Goal: Task Accomplishment & Management: Use online tool/utility

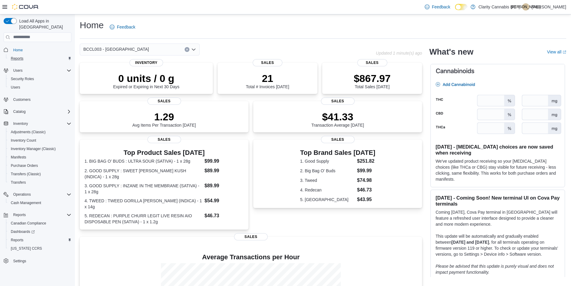
click at [27, 55] on div "Reports" at bounding box center [39, 58] width 63 height 7
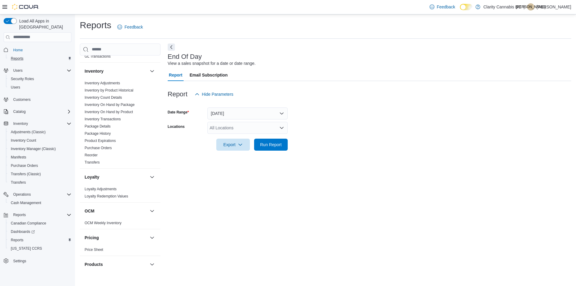
scroll to position [154, 0]
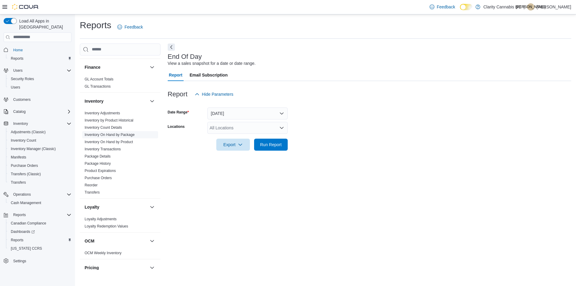
click at [118, 135] on link "Inventory On Hand by Package" at bounding box center [110, 135] width 50 height 4
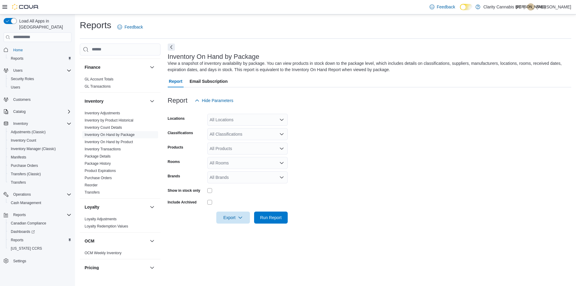
click at [263, 118] on div "All Locations" at bounding box center [247, 120] width 80 height 12
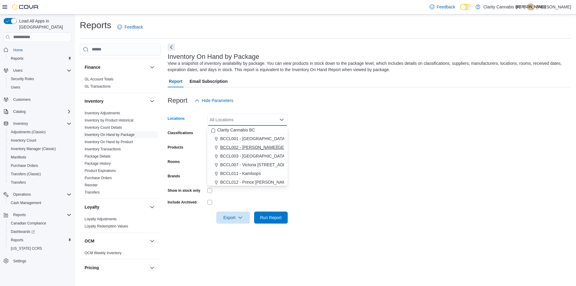
click at [254, 155] on span "BCCL003 - Langford" at bounding box center [253, 156] width 66 height 6
click at [336, 150] on form "Locations BCCL003 - Langford Combo box. Selected. BCCL003 - Langford. Press Bac…" at bounding box center [369, 164] width 403 height 117
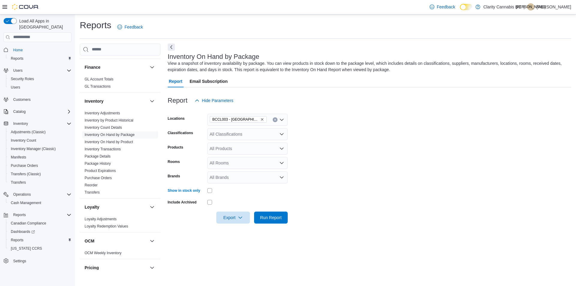
click at [281, 134] on icon "Open list of options" at bounding box center [281, 134] width 5 height 5
click at [236, 172] on span "Dried Flower" at bounding box center [232, 170] width 24 height 6
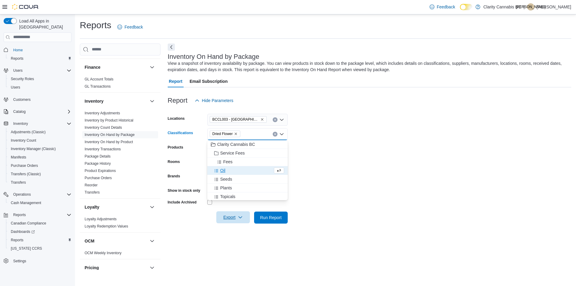
click at [237, 218] on span "Export" at bounding box center [233, 217] width 26 height 12
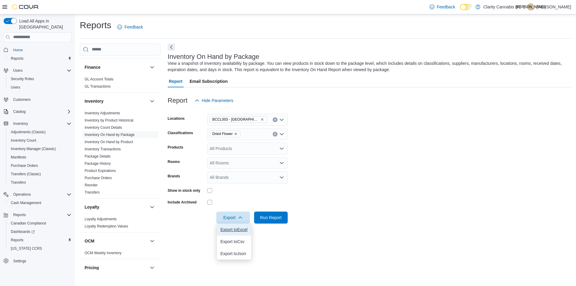
click at [232, 232] on button "Export to Excel" at bounding box center [234, 229] width 34 height 12
click at [239, 216] on icon "button" at bounding box center [240, 217] width 5 height 5
click at [235, 229] on span "Export to Excel" at bounding box center [233, 229] width 27 height 5
click at [239, 219] on icon "button" at bounding box center [240, 217] width 5 height 5
click at [238, 230] on span "Export to Excel" at bounding box center [233, 229] width 27 height 5
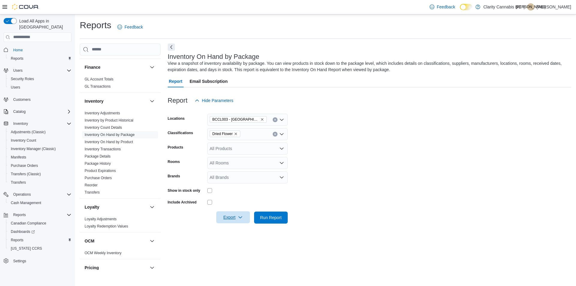
click at [235, 220] on span "Export" at bounding box center [233, 217] width 26 height 12
click at [235, 231] on span "Export to Excel" at bounding box center [233, 229] width 27 height 5
click at [231, 218] on span "Export" at bounding box center [233, 217] width 26 height 12
click at [230, 230] on span "Export to Excel" at bounding box center [233, 229] width 27 height 5
click at [237, 134] on icon "Remove Dried Flower from selection in this group" at bounding box center [236, 134] width 4 height 4
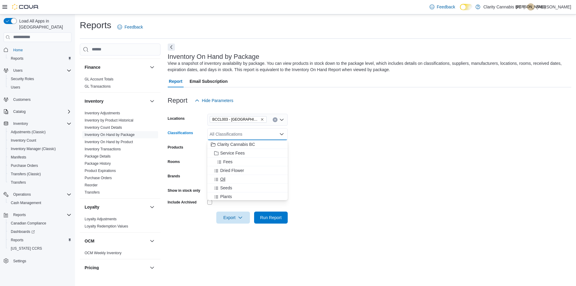
click at [223, 178] on span "Oil" at bounding box center [222, 179] width 5 height 6
drag, startPoint x: 357, startPoint y: 161, endPoint x: 334, endPoint y: 169, distance: 24.9
click at [357, 162] on form "Locations BCCL003 - Langford Classifications Oil Combo box. Selected. Oil. Pres…" at bounding box center [369, 164] width 403 height 117
click at [234, 217] on span "Export" at bounding box center [233, 217] width 26 height 12
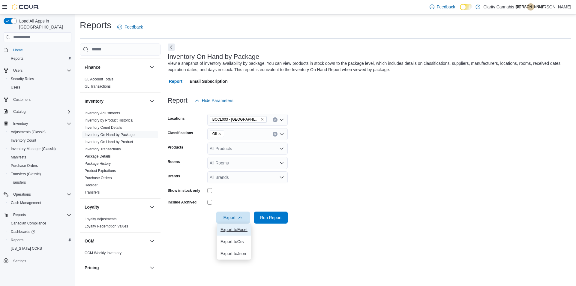
click at [233, 231] on span "Export to Excel" at bounding box center [233, 229] width 27 height 5
click at [220, 134] on icon "Remove Oil from selection in this group" at bounding box center [220, 134] width 4 height 4
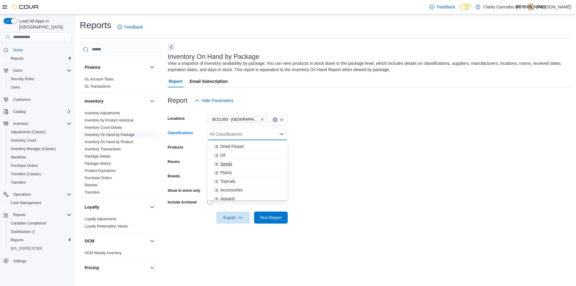
scroll to position [30, 0]
drag, startPoint x: 232, startPoint y: 176, endPoint x: 285, endPoint y: 167, distance: 53.3
click at [233, 176] on span "Topicals" at bounding box center [227, 175] width 15 height 6
click at [367, 150] on form "Locations BCCL003 - Langford Classifications Topicals Combo box. Selected. Topi…" at bounding box center [369, 164] width 403 height 117
click at [243, 219] on icon "button" at bounding box center [240, 217] width 5 height 5
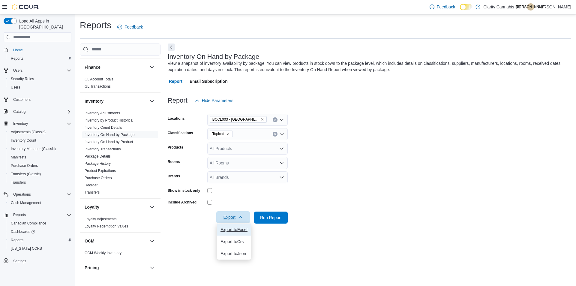
click at [242, 232] on button "Export to Excel" at bounding box center [234, 229] width 34 height 12
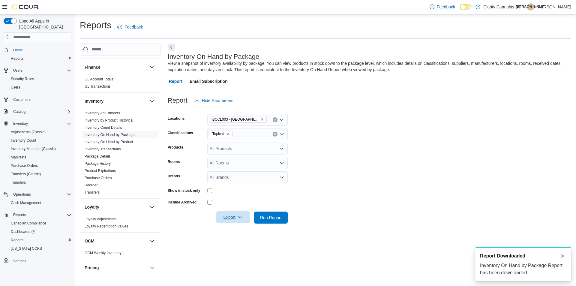
scroll to position [0, 0]
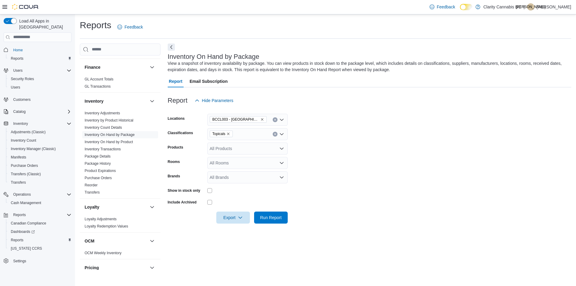
click at [229, 133] on icon "Remove Topicals from selection in this group" at bounding box center [228, 134] width 4 height 4
click at [234, 172] on span "Capsules" at bounding box center [228, 171] width 17 height 6
drag, startPoint x: 360, startPoint y: 167, endPoint x: 357, endPoint y: 169, distance: 4.0
click at [360, 167] on form "Locations BCCL003 - Langford Classifications Capsules Combo box. Selected. Caps…" at bounding box center [369, 164] width 403 height 117
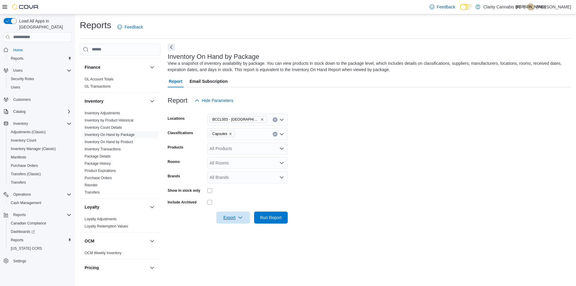
click at [238, 219] on span "Export" at bounding box center [233, 217] width 26 height 12
click at [239, 232] on button "Export to Excel" at bounding box center [234, 229] width 34 height 12
click at [230, 133] on icon "Remove Capsules from selection in this group" at bounding box center [230, 134] width 2 height 2
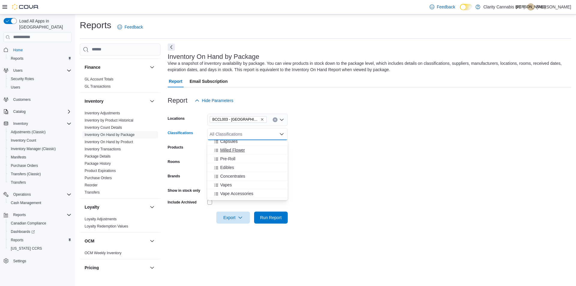
click at [238, 151] on span "Milled Flower" at bounding box center [232, 150] width 25 height 6
click at [354, 144] on form "Locations BCCL003 - Langford Classifications Milled Flower Combo box. Selected.…" at bounding box center [369, 164] width 403 height 117
click at [240, 218] on icon "button" at bounding box center [240, 217] width 5 height 5
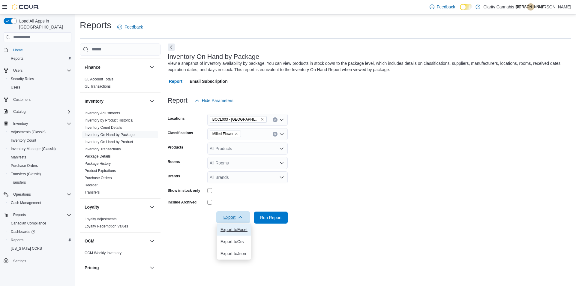
click at [238, 230] on span "Export to Excel" at bounding box center [233, 229] width 27 height 5
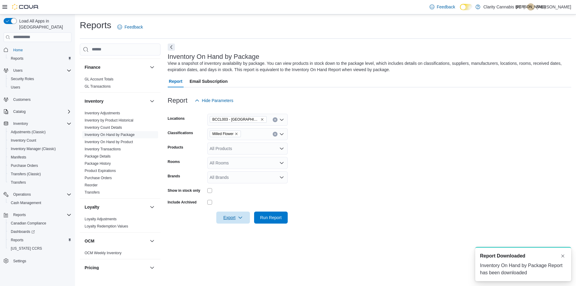
scroll to position [0, 0]
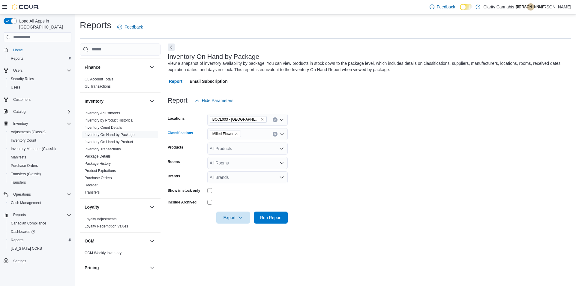
click at [238, 133] on icon "Remove Milled Flower from selection in this group" at bounding box center [236, 134] width 2 height 2
click at [235, 189] on span "Pre-Roll" at bounding box center [227, 189] width 15 height 6
click at [351, 151] on form "Locations BCCL003 - Langford Classifications Pre-Roll Products All Products Roo…" at bounding box center [369, 164] width 403 height 117
click at [282, 149] on icon "Open list of options" at bounding box center [282, 148] width 4 height 2
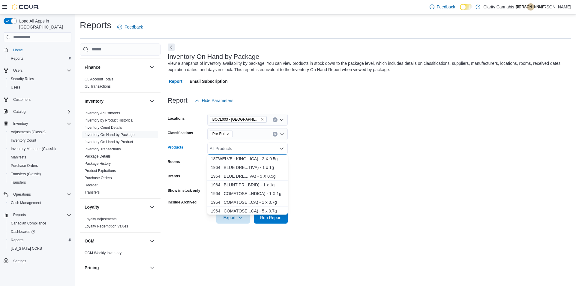
click at [363, 144] on form "Locations BCCL003 - Langford Classifications Pre-Roll Products All Products Com…" at bounding box center [369, 164] width 403 height 117
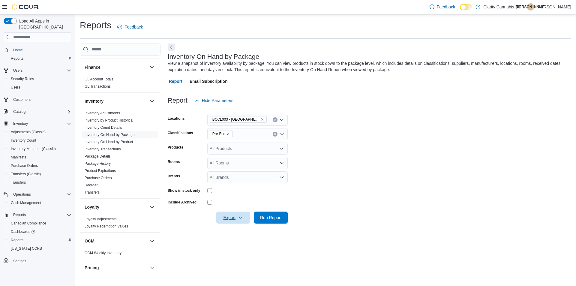
click at [241, 218] on icon "button" at bounding box center [240, 217] width 5 height 5
click at [242, 228] on span "Export to Excel" at bounding box center [233, 229] width 27 height 5
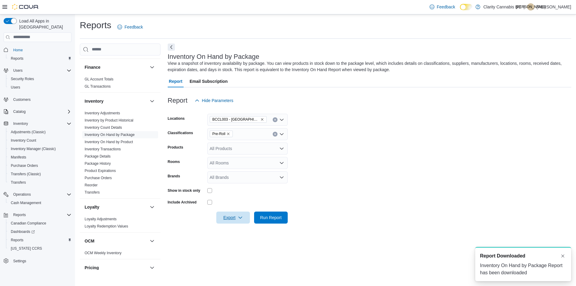
scroll to position [0, 0]
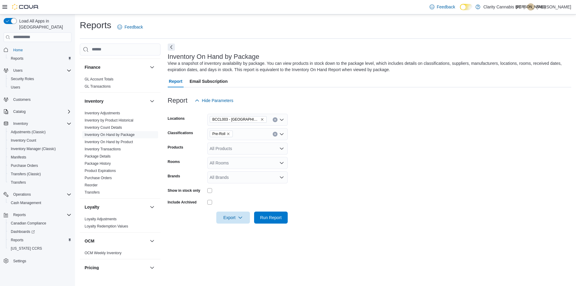
click at [229, 134] on icon "Remove Pre-Roll from selection in this group" at bounding box center [228, 134] width 4 height 4
click at [228, 169] on span "Edibles" at bounding box center [227, 167] width 14 height 6
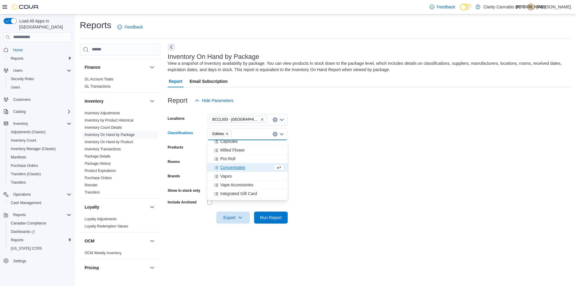
click at [362, 159] on form "Locations BCCL003 - Langford Classifications Edibles Combo box. Selected. Edibl…" at bounding box center [369, 164] width 403 height 117
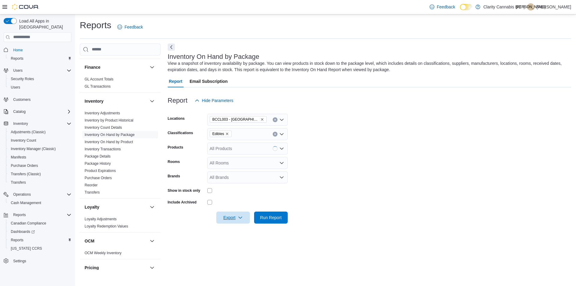
click at [239, 218] on icon "button" at bounding box center [240, 217] width 5 height 5
click at [234, 230] on span "Export to Excel" at bounding box center [233, 229] width 27 height 5
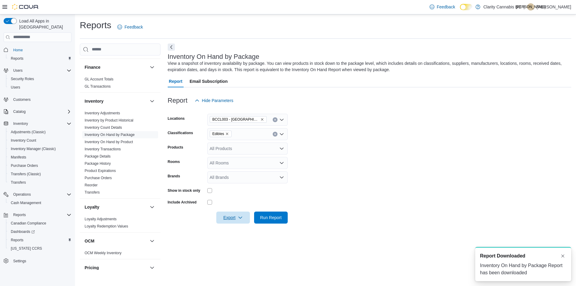
scroll to position [0, 0]
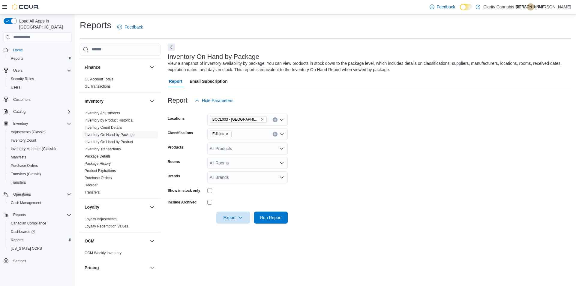
click at [227, 133] on icon "Remove Edibles from selection in this group" at bounding box center [227, 134] width 4 height 4
click at [232, 177] on span "Concentrates" at bounding box center [232, 176] width 25 height 6
drag, startPoint x: 380, startPoint y: 161, endPoint x: 255, endPoint y: 212, distance: 135.1
click at [379, 162] on form "Locations BCCL003 - Langford Classifications Concentrates Products All Products…" at bounding box center [369, 164] width 403 height 117
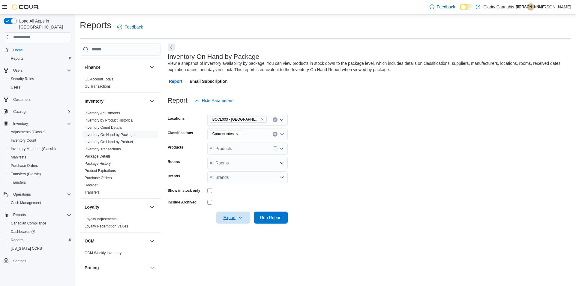
click at [230, 218] on span "Export" at bounding box center [233, 217] width 26 height 12
click at [241, 228] on span "Export to Excel" at bounding box center [233, 229] width 27 height 5
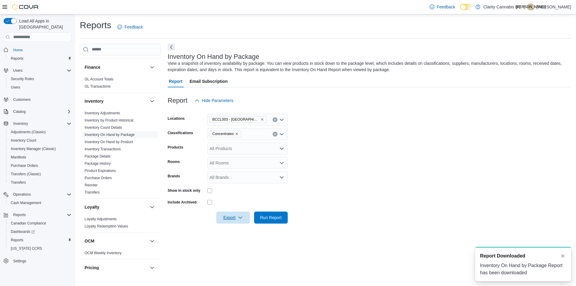
scroll to position [0, 0]
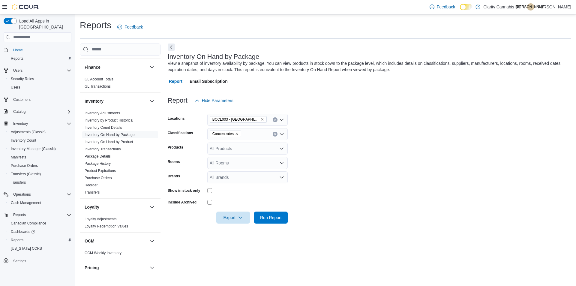
click at [236, 134] on icon "Remove Concentrates from selection in this group" at bounding box center [236, 134] width 2 height 2
click at [227, 185] on span "Vapes" at bounding box center [226, 185] width 12 height 6
drag, startPoint x: 353, startPoint y: 169, endPoint x: 335, endPoint y: 170, distance: 17.7
click at [352, 170] on form "Locations BCCL003 - Langford Classifications Vapes Products All Products Rooms …" at bounding box center [369, 164] width 403 height 117
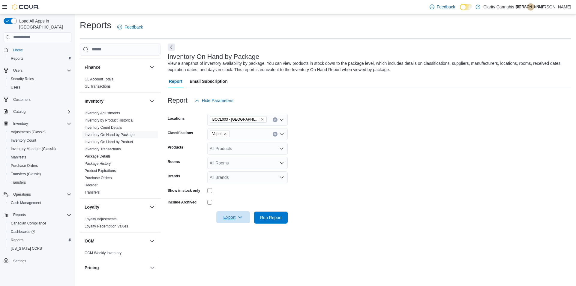
click at [241, 218] on icon "button" at bounding box center [240, 217] width 5 height 5
click at [233, 230] on span "Export to Excel" at bounding box center [233, 229] width 27 height 5
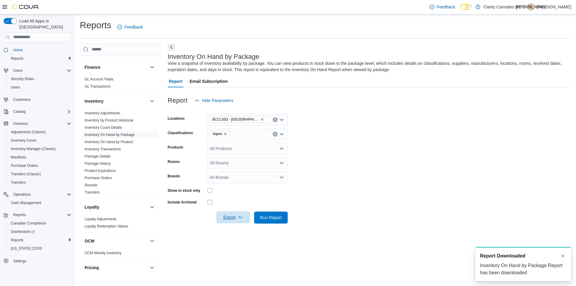
scroll to position [0, 0]
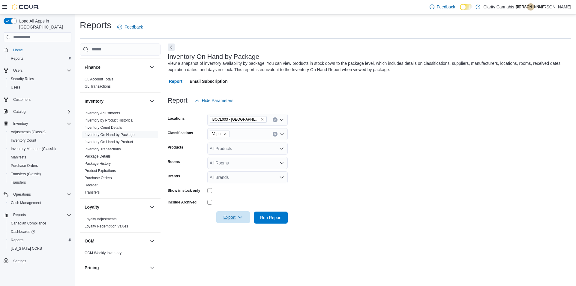
click at [226, 133] on icon "Remove Vapes from selection in this group" at bounding box center [225, 134] width 4 height 4
click at [237, 182] on span "Beverages" at bounding box center [230, 181] width 20 height 6
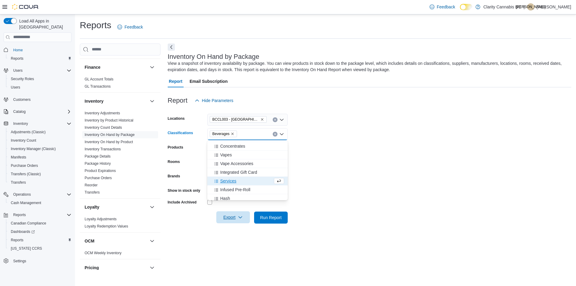
drag, startPoint x: 363, startPoint y: 166, endPoint x: 237, endPoint y: 214, distance: 134.7
click at [361, 167] on form "Locations BCCL003 - Langford Classifications Beverages Combo box. Selected. Bev…" at bounding box center [369, 164] width 403 height 117
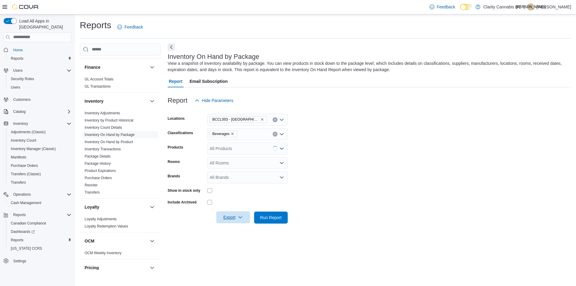
click at [231, 217] on span "Export" at bounding box center [233, 217] width 26 height 12
click at [236, 228] on span "Export to Excel" at bounding box center [233, 229] width 27 height 5
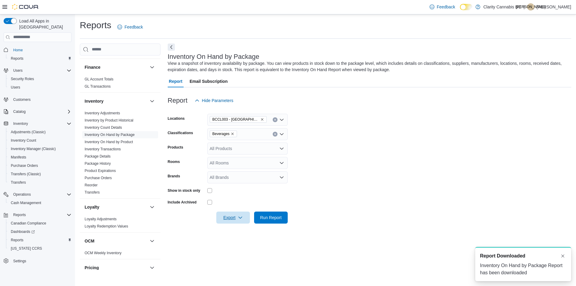
scroll to position [0, 0]
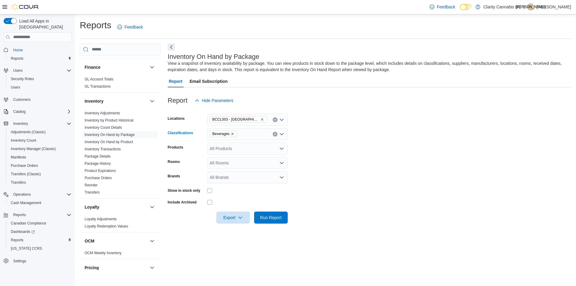
click at [233, 133] on icon "Remove Beverages from selection in this group" at bounding box center [233, 134] width 4 height 4
click at [232, 169] on span "Infused Pre-Roll" at bounding box center [235, 168] width 30 height 6
drag, startPoint x: 365, startPoint y: 172, endPoint x: 229, endPoint y: 166, distance: 136.9
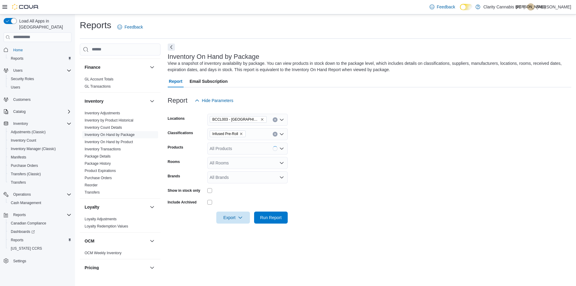
click at [363, 172] on form "Locations BCCL003 - Langford Classifications Infused Pre-Roll Products All Prod…" at bounding box center [369, 164] width 403 height 117
click at [243, 220] on span "Export" at bounding box center [233, 217] width 26 height 12
click at [242, 229] on span "Export to Excel" at bounding box center [233, 229] width 27 height 5
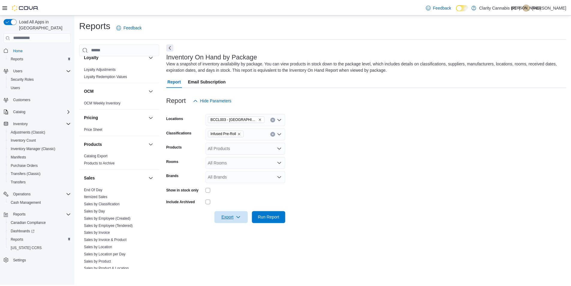
scroll to position [334, 0]
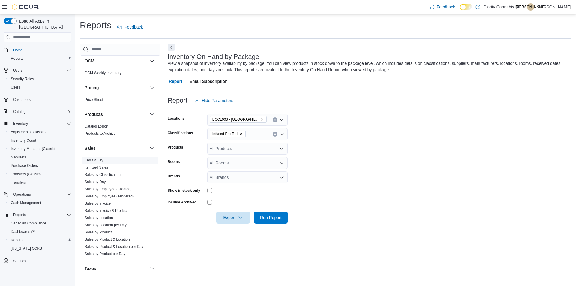
click at [101, 161] on link "End Of Day" at bounding box center [94, 160] width 19 height 4
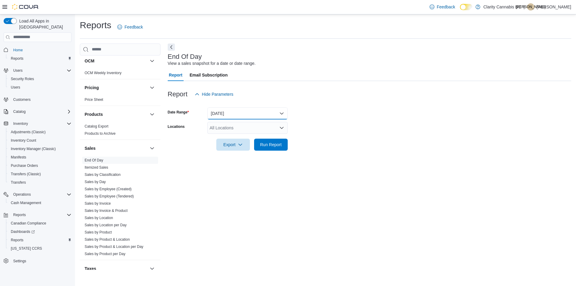
click at [286, 112] on button "Today" at bounding box center [247, 113] width 80 height 12
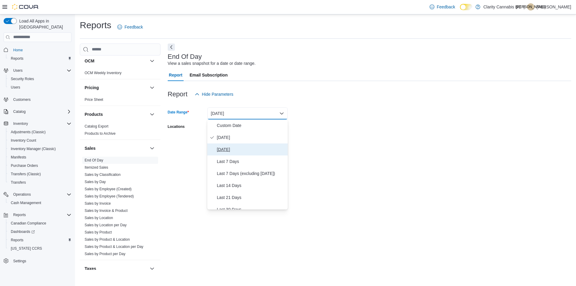
click at [233, 151] on span "Yesterday" at bounding box center [251, 149] width 68 height 7
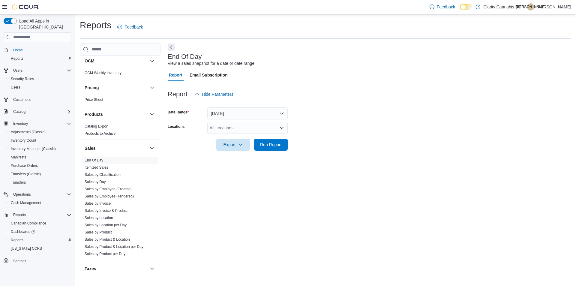
click at [382, 143] on form "Date Range Yesterday Locations All Locations Export Run Report" at bounding box center [369, 125] width 403 height 50
click at [278, 145] on span "Run Report" at bounding box center [271, 144] width 22 height 6
click at [282, 128] on icon "Open list of options" at bounding box center [282, 128] width 4 height 2
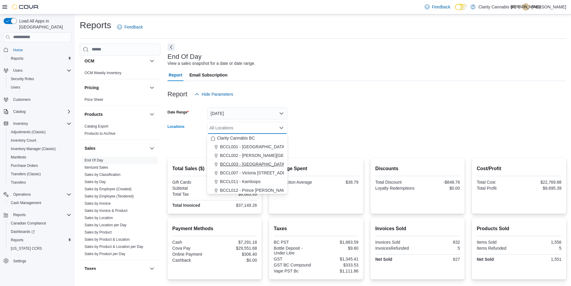
click at [256, 164] on span "BCCL003 - Langford" at bounding box center [253, 164] width 66 height 6
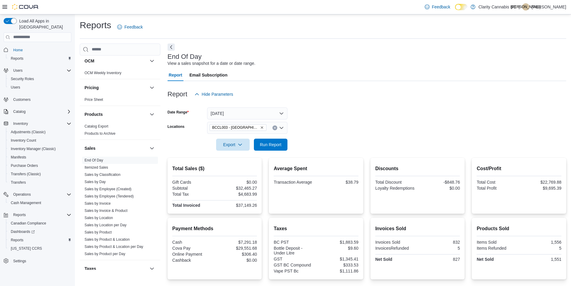
click at [343, 136] on div at bounding box center [367, 136] width 399 height 5
click at [279, 143] on span "Run Report" at bounding box center [271, 144] width 22 height 6
